Goal: Complete application form

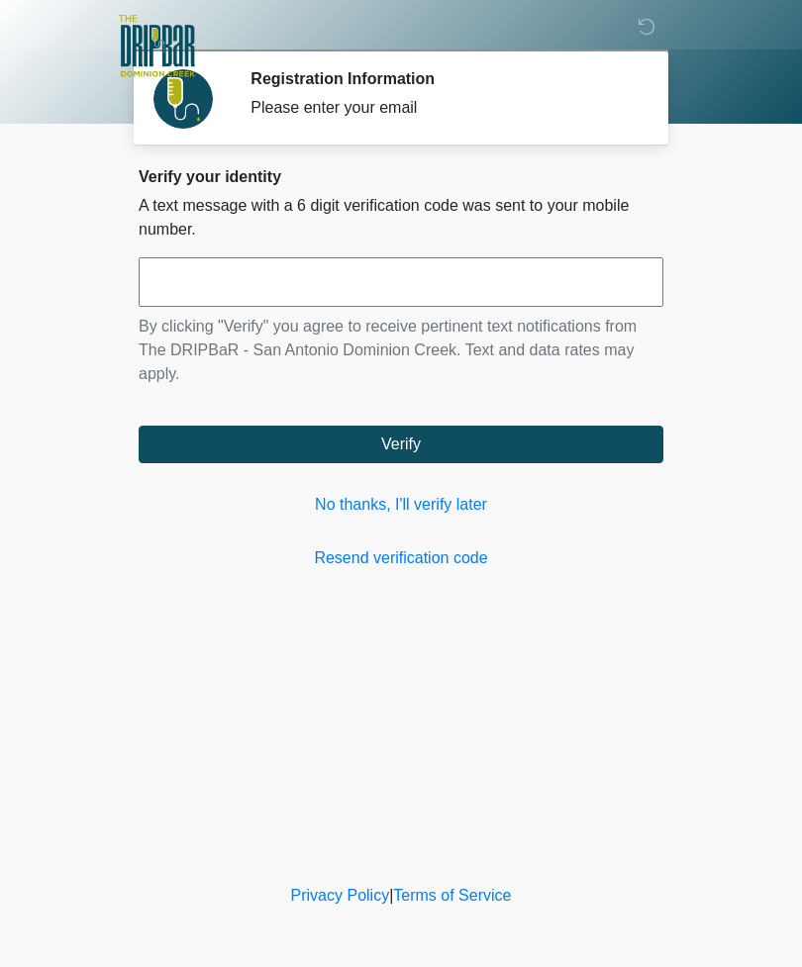
click at [577, 279] on input "text" at bounding box center [401, 282] width 525 height 50
type input "******"
click at [500, 447] on button "Verify" at bounding box center [401, 445] width 525 height 38
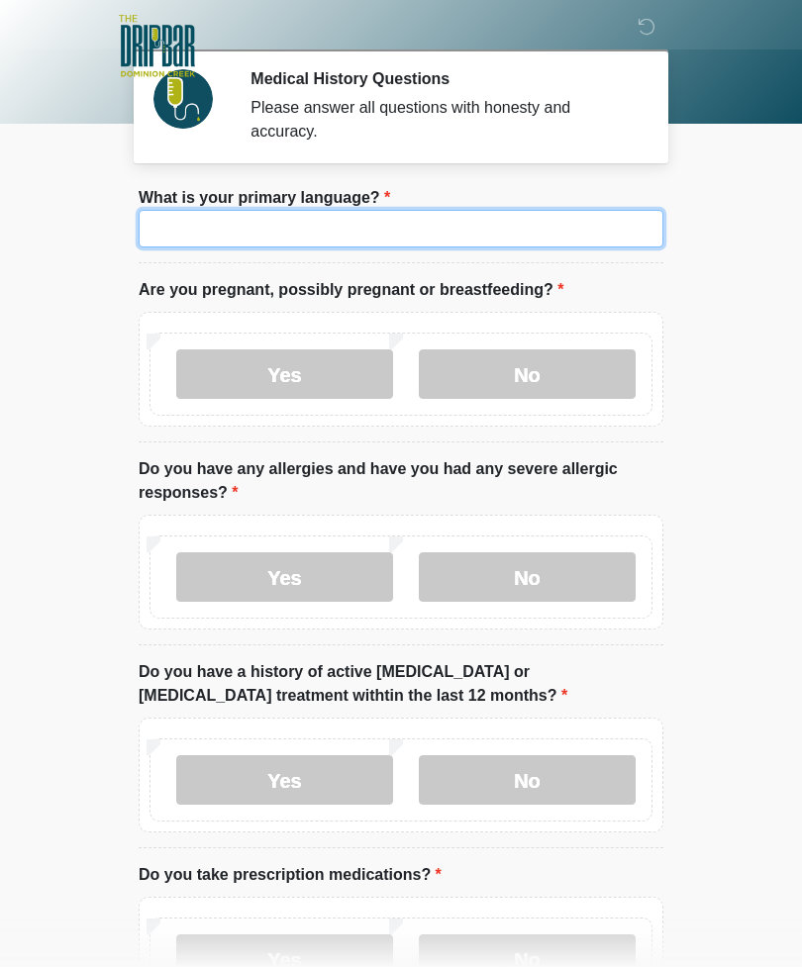
click at [580, 240] on input "What is your primary language?" at bounding box center [401, 229] width 525 height 38
type input "*******"
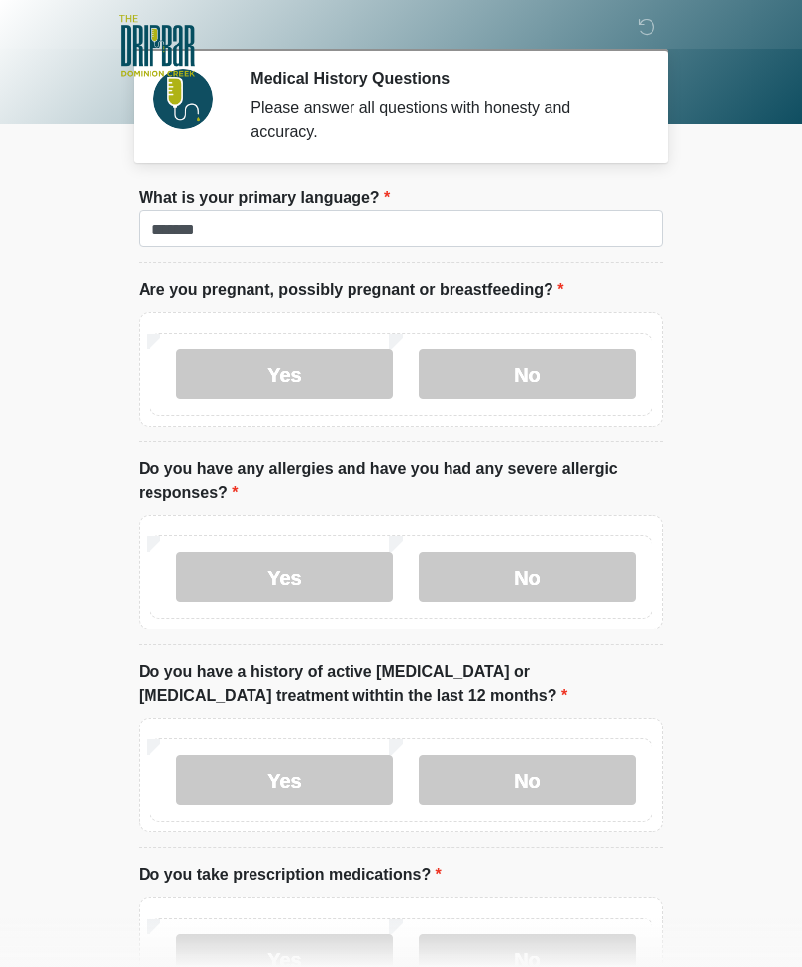
click at [723, 448] on body "‎ ‎ ‎ ‎ Medical History Questions Please answer all questions with honesty and …" at bounding box center [401, 483] width 802 height 967
click at [575, 379] on label "No" at bounding box center [527, 375] width 217 height 50
click at [269, 559] on label "Yes" at bounding box center [284, 577] width 217 height 50
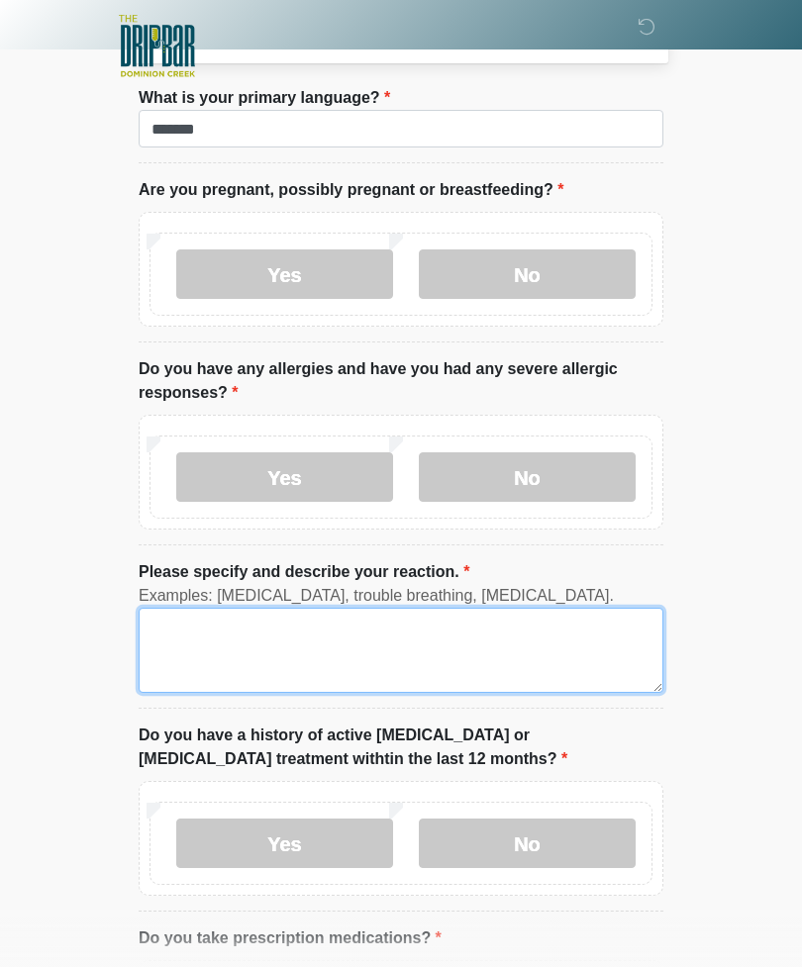
click at [417, 647] on textarea "Please specify and describe your reaction." at bounding box center [401, 650] width 525 height 85
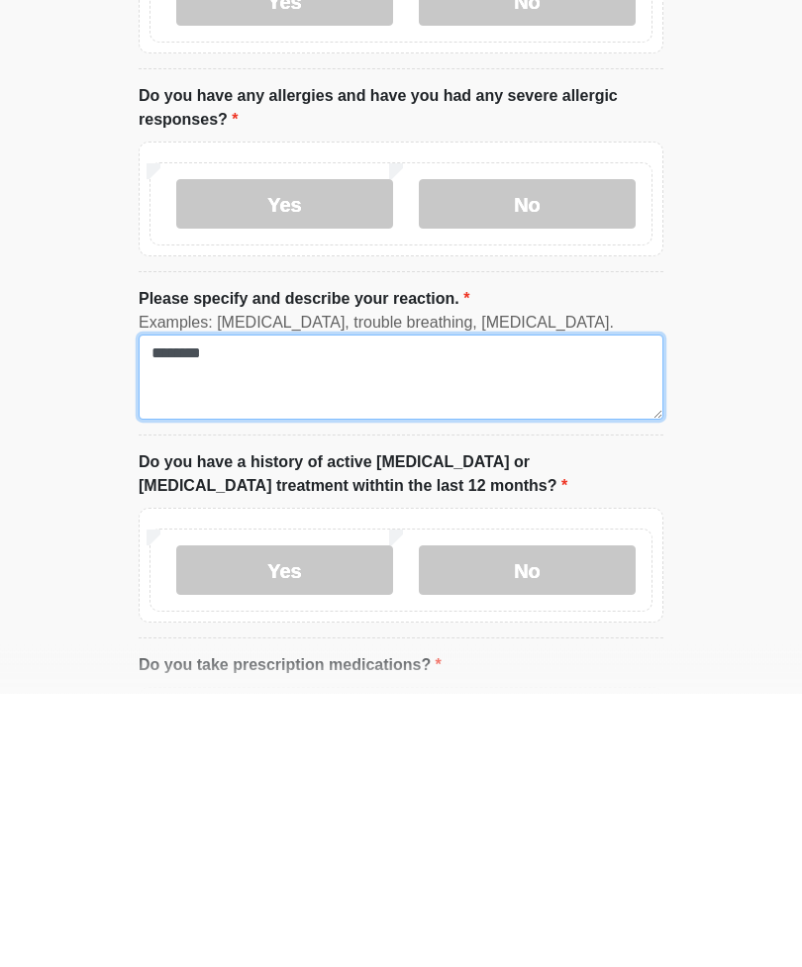
type textarea "********"
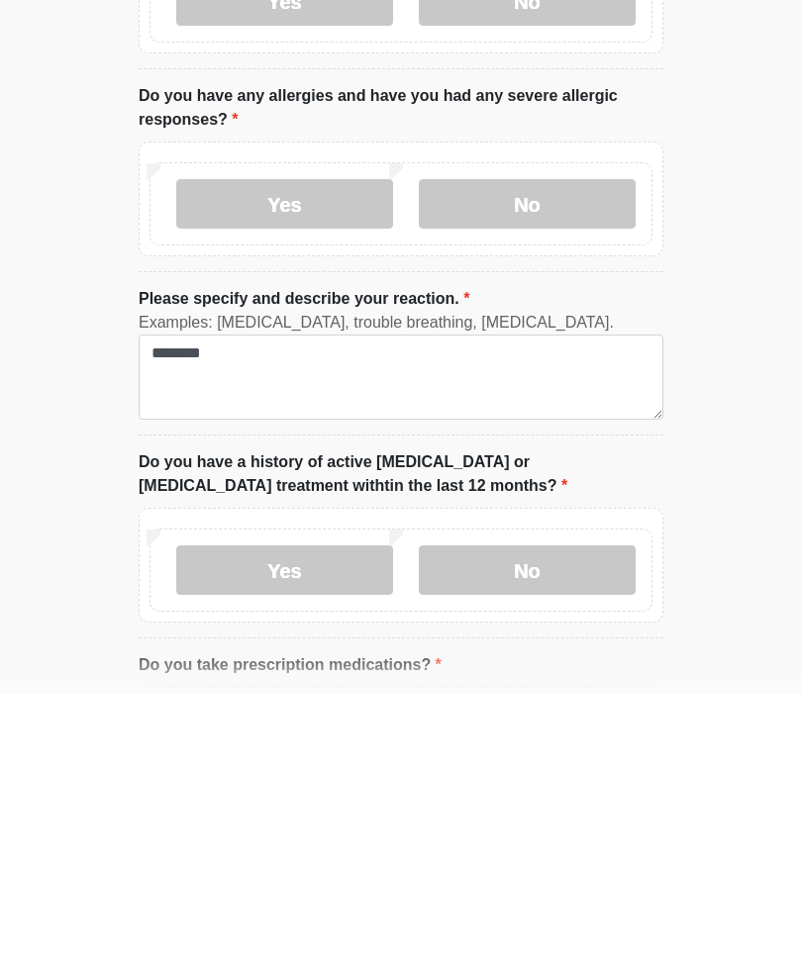
click at [533, 820] on label "No" at bounding box center [527, 845] width 217 height 50
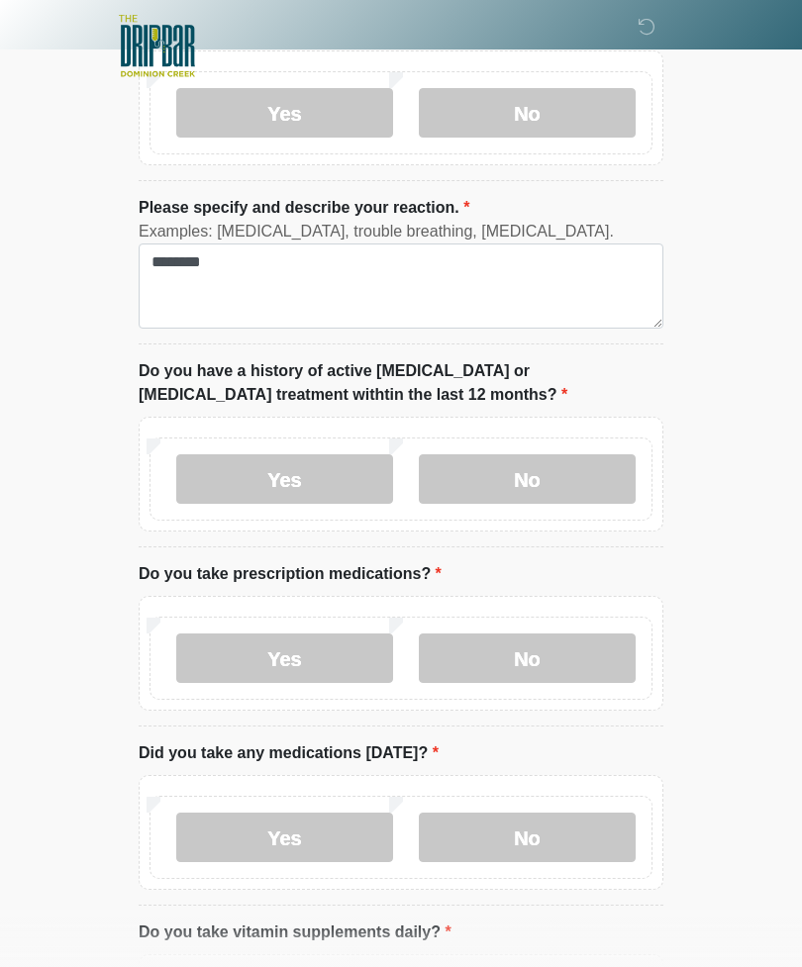
scroll to position [469, 0]
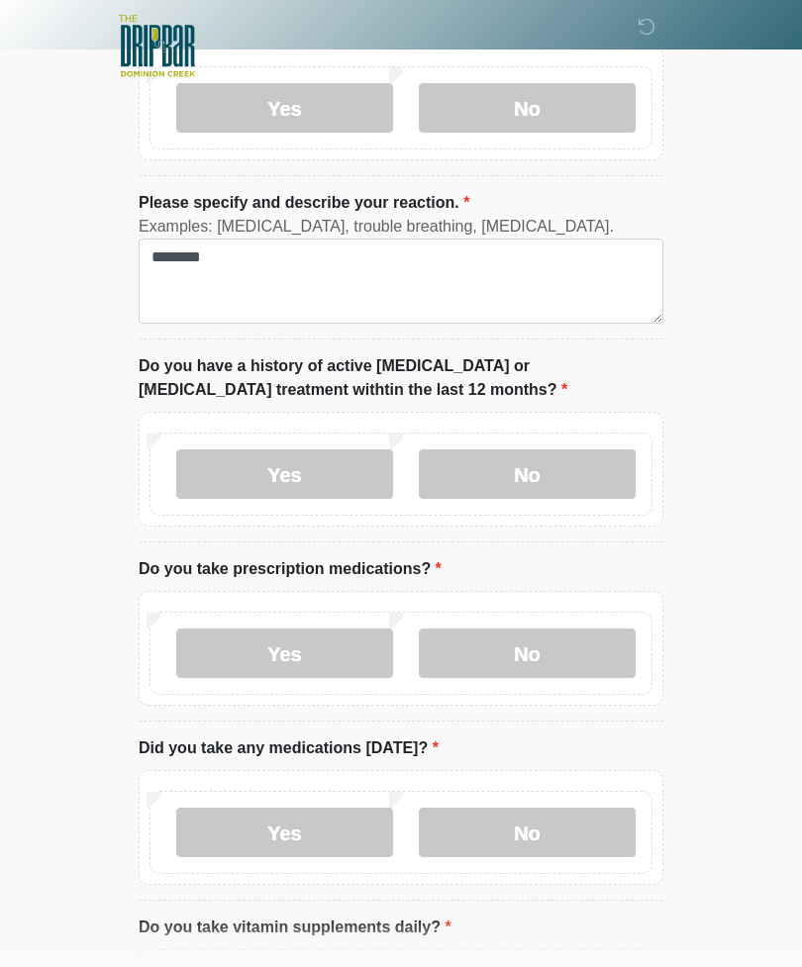
click at [326, 651] on label "Yes" at bounding box center [284, 654] width 217 height 50
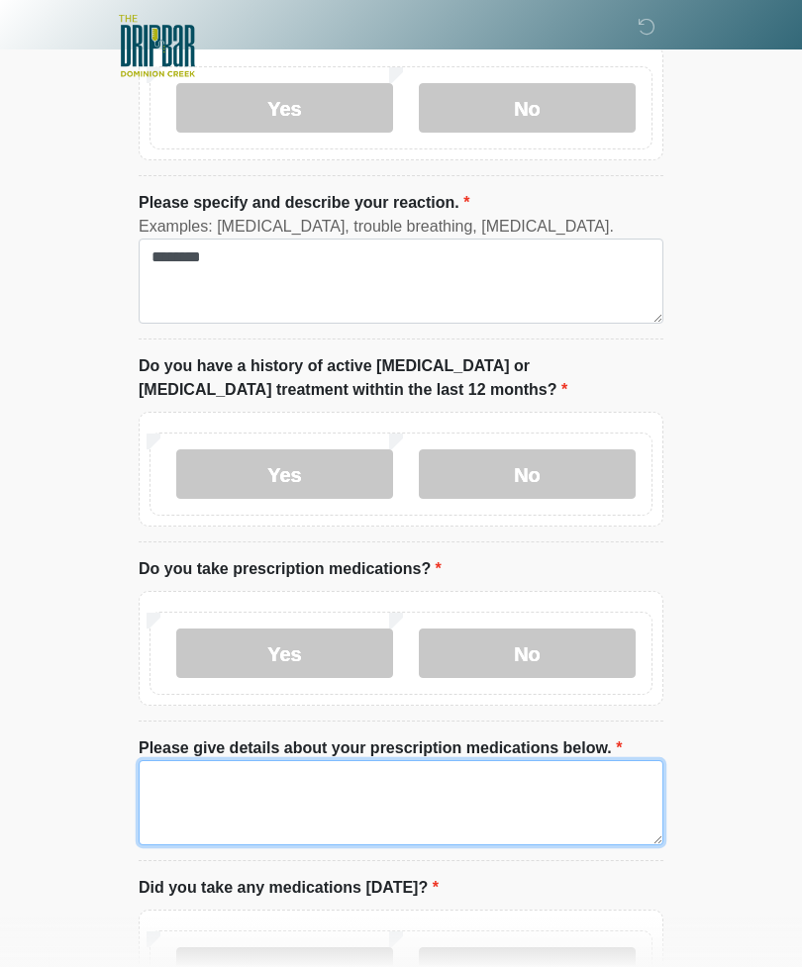
click at [454, 811] on textarea "Please give details about your prescription medications below." at bounding box center [401, 802] width 525 height 85
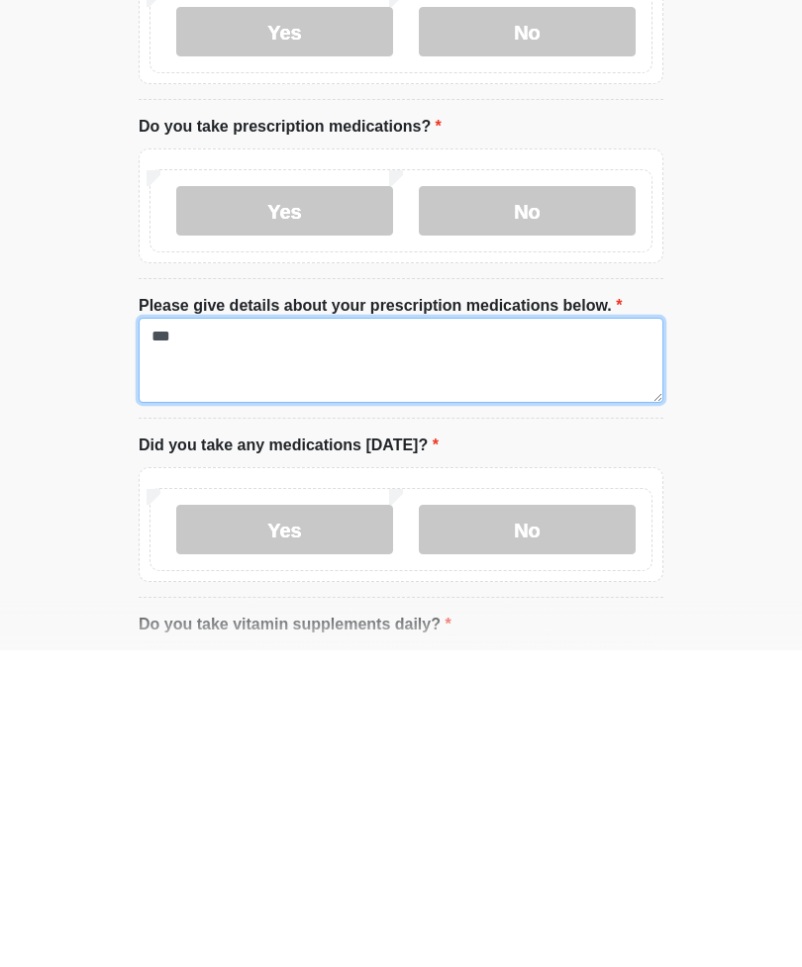
type textarea "***"
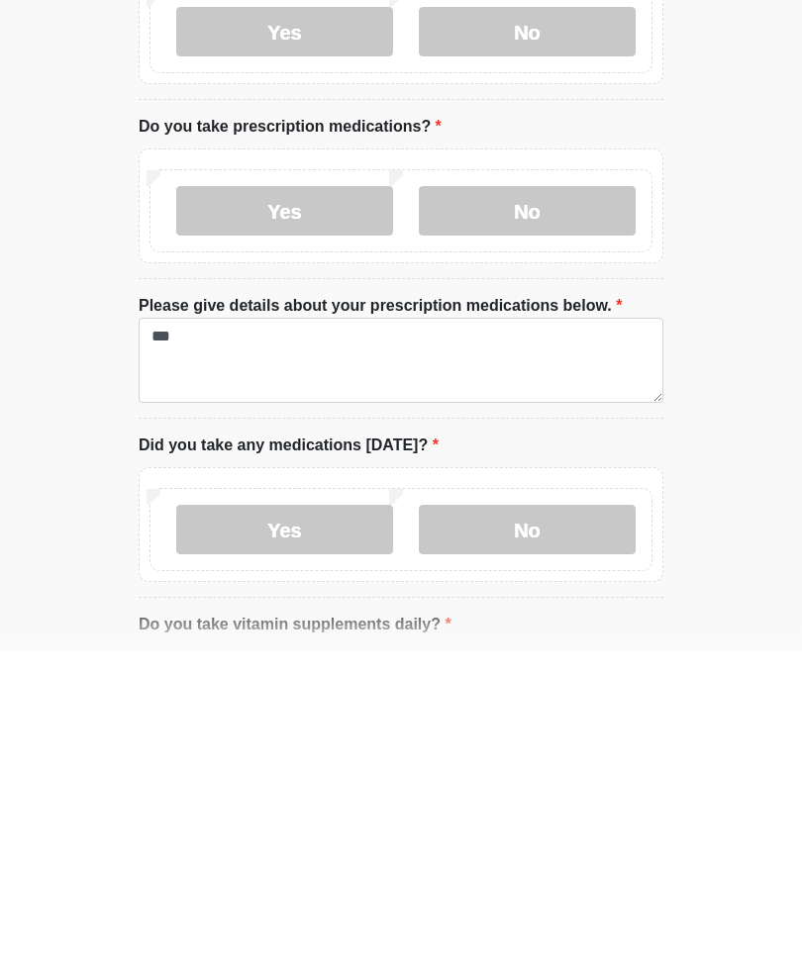
click at [543, 822] on label "No" at bounding box center [527, 847] width 217 height 50
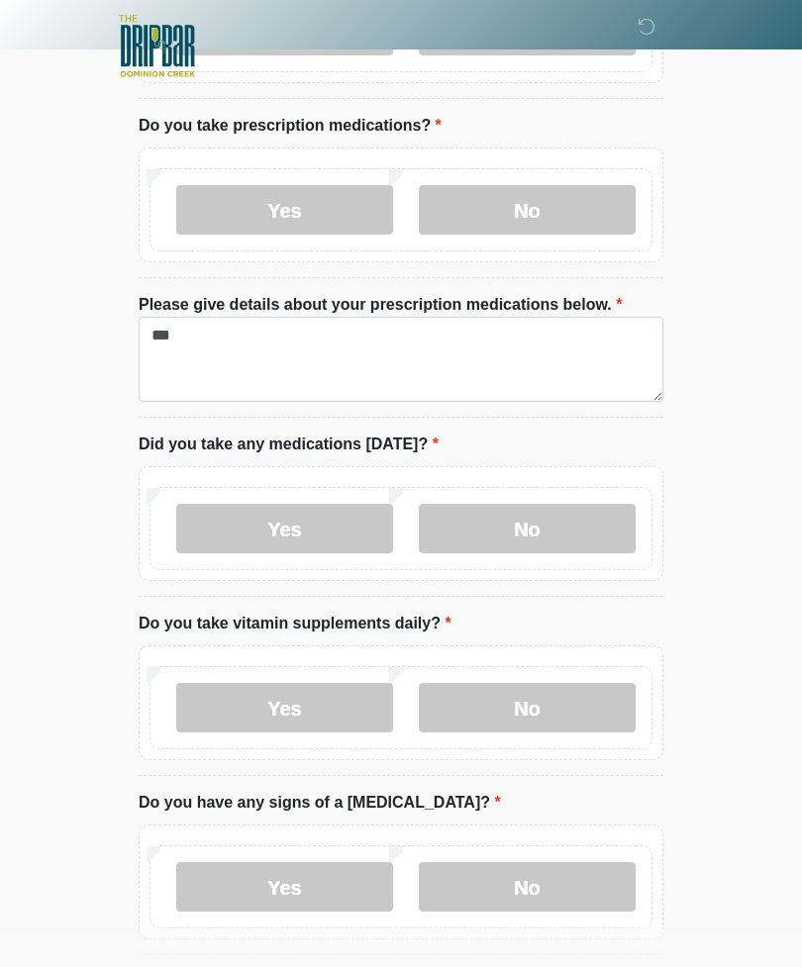
click at [550, 683] on label "No" at bounding box center [527, 708] width 217 height 50
click at [297, 710] on label "Yes" at bounding box center [284, 708] width 217 height 50
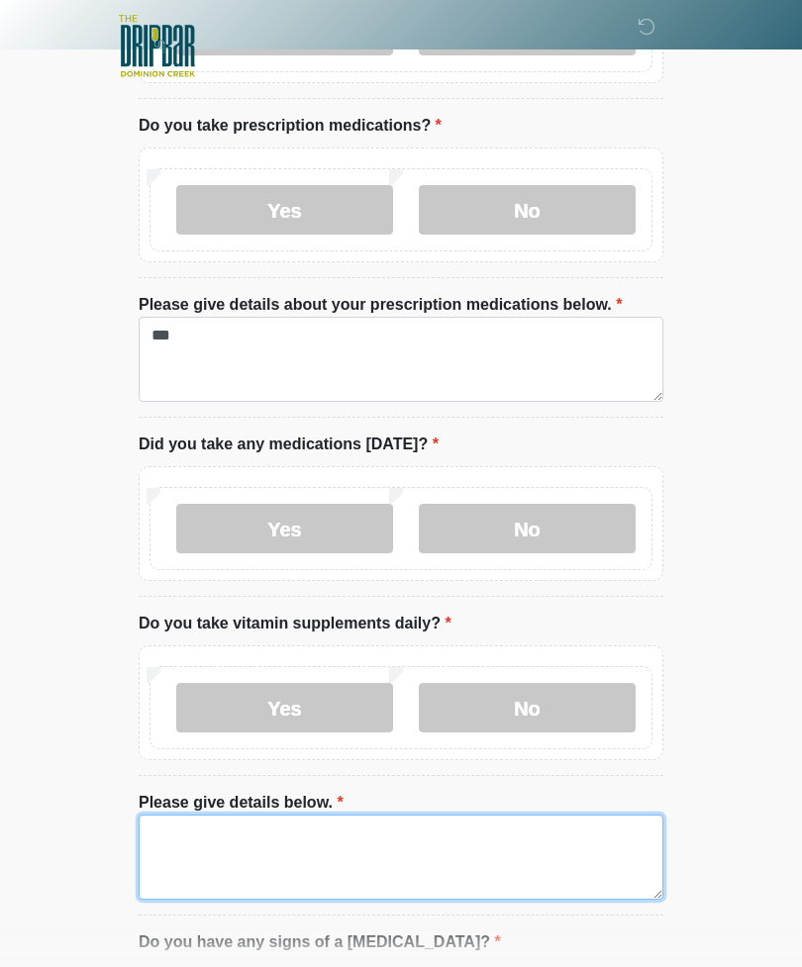
click at [479, 831] on textarea "Please give details below." at bounding box center [401, 857] width 525 height 85
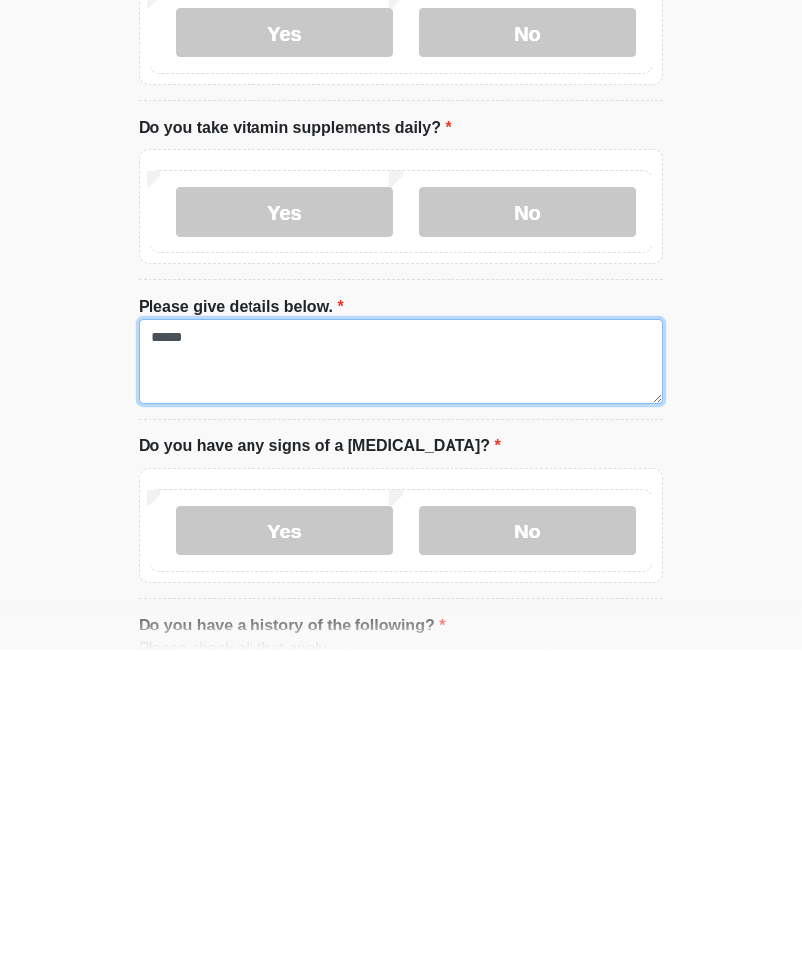
type textarea "*****"
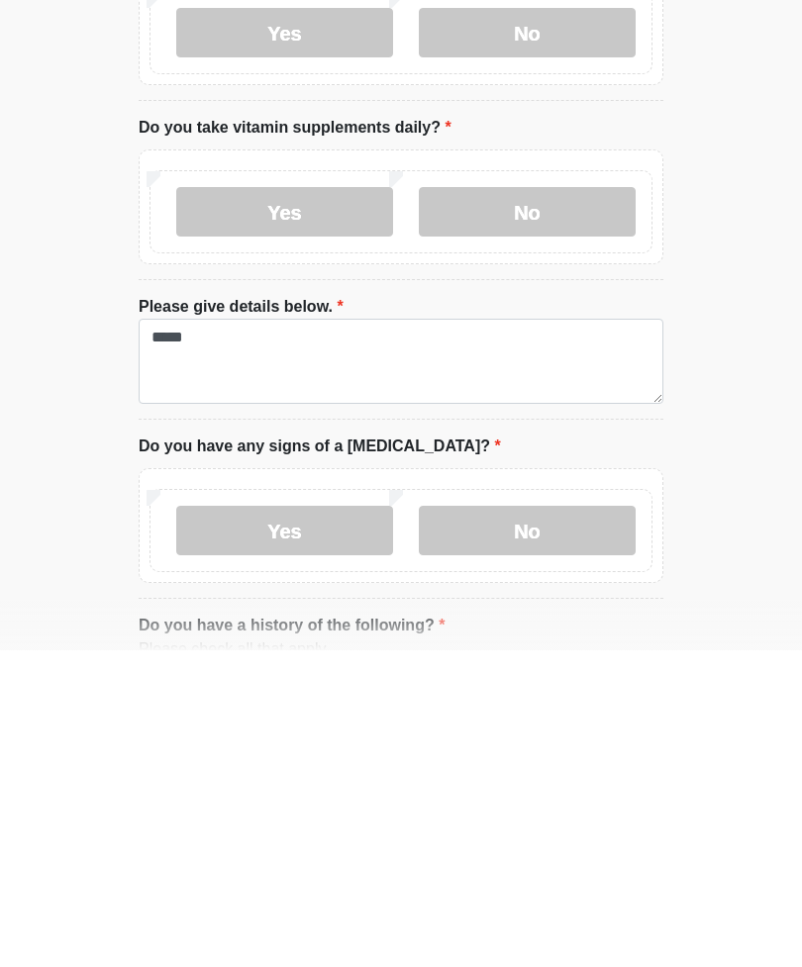
click at [573, 823] on label "No" at bounding box center [527, 848] width 217 height 50
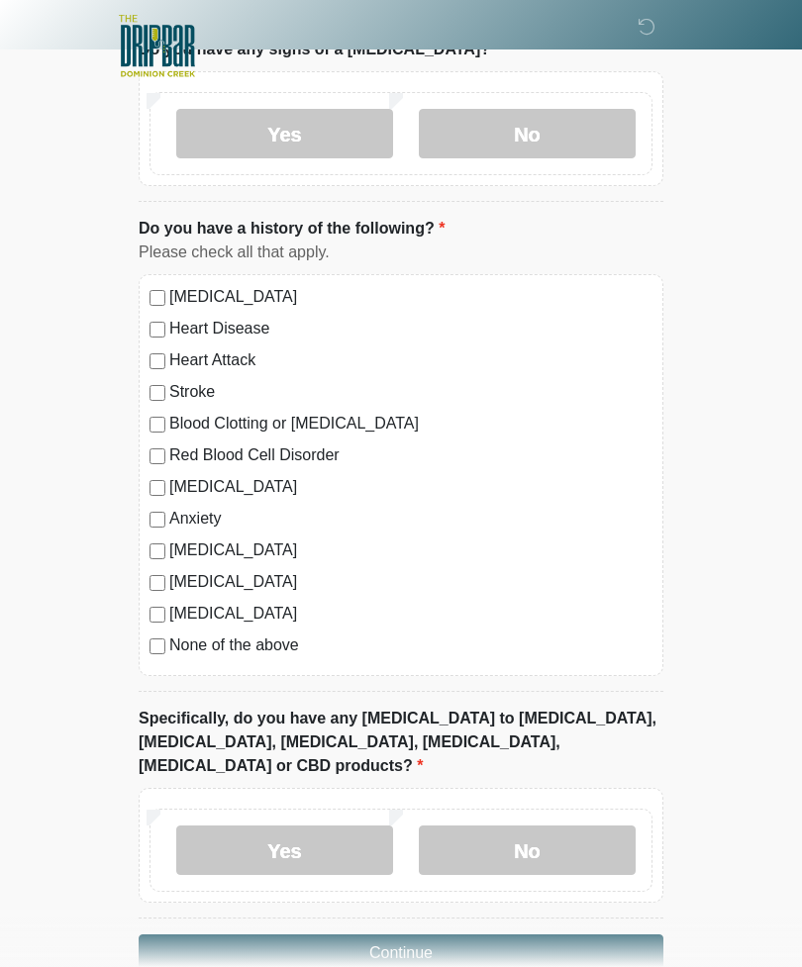
scroll to position [1825, 0]
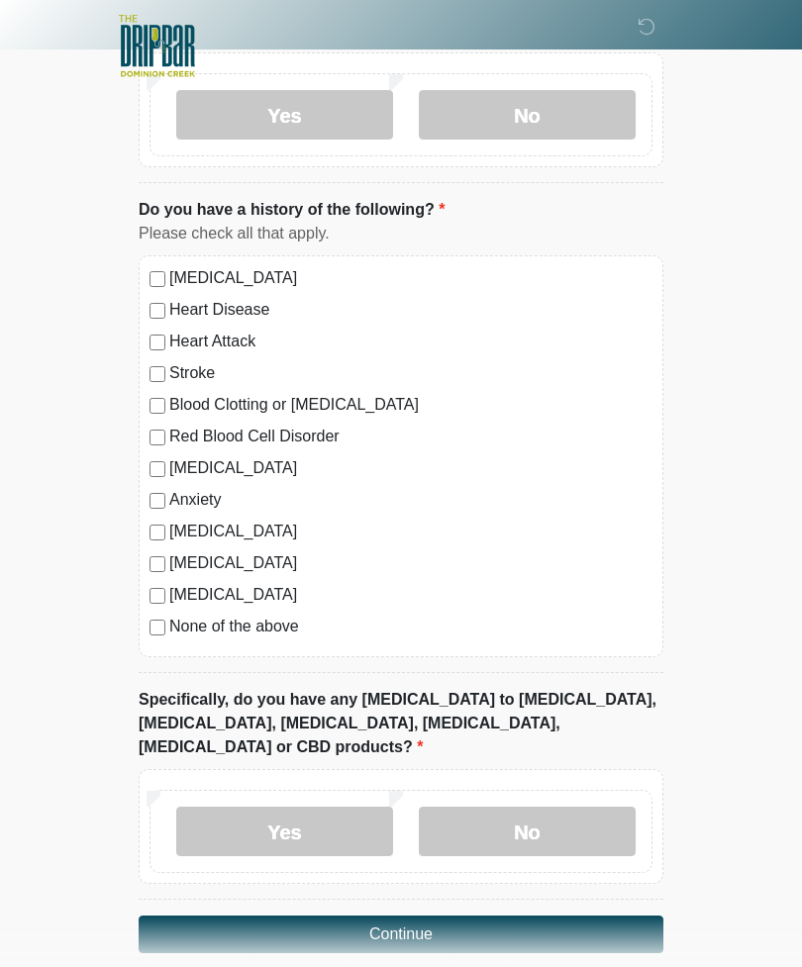
click at [548, 810] on label "No" at bounding box center [527, 832] width 217 height 50
click at [451, 916] on button "Continue" at bounding box center [401, 935] width 525 height 38
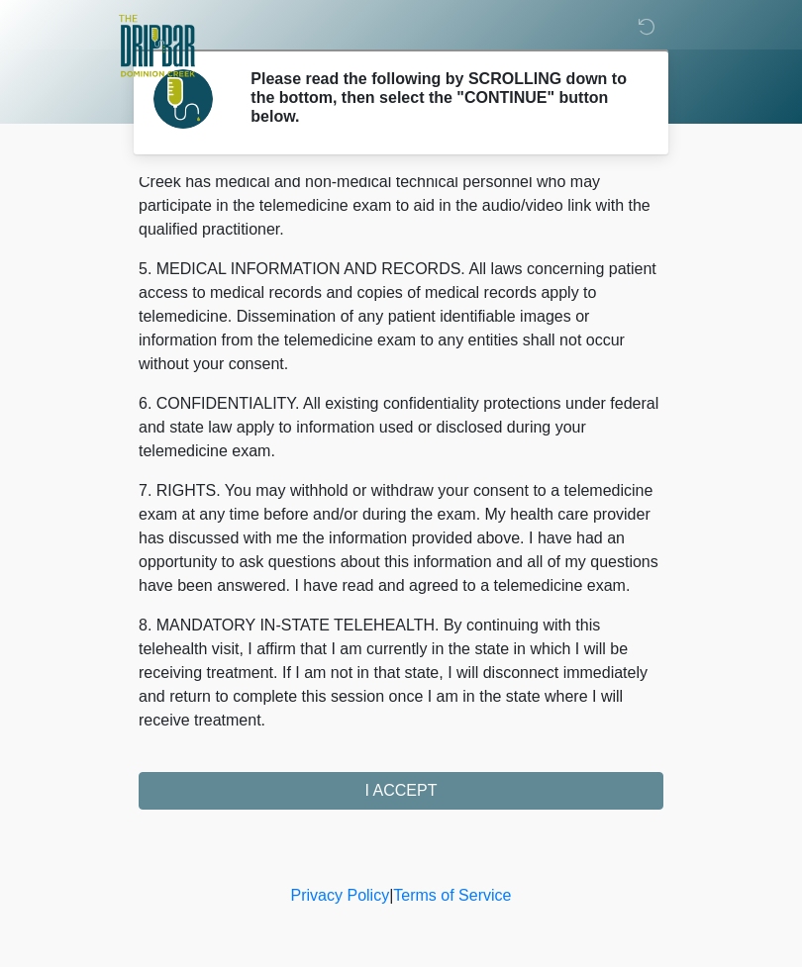
scroll to position [601, 0]
click at [448, 778] on button "I ACCEPT" at bounding box center [401, 791] width 525 height 38
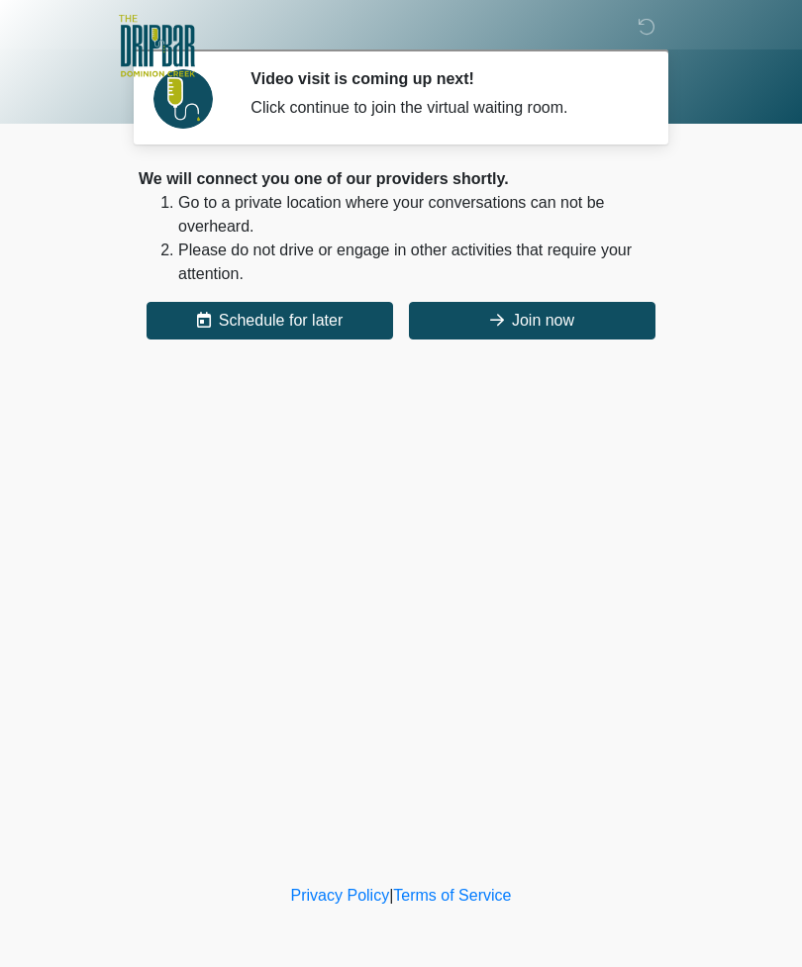
click at [567, 315] on button "Join now" at bounding box center [532, 321] width 247 height 38
